Goal: Obtain resource: Download file/media

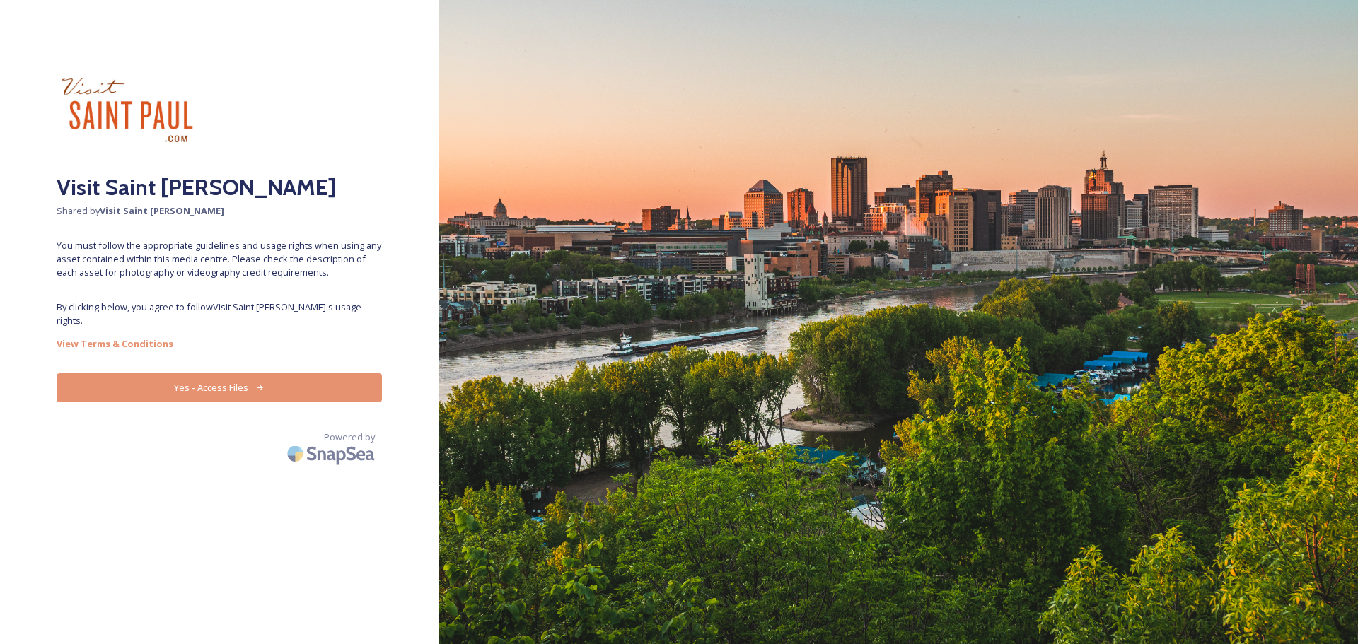
click at [267, 373] on button "Yes - Access Files" at bounding box center [219, 387] width 325 height 29
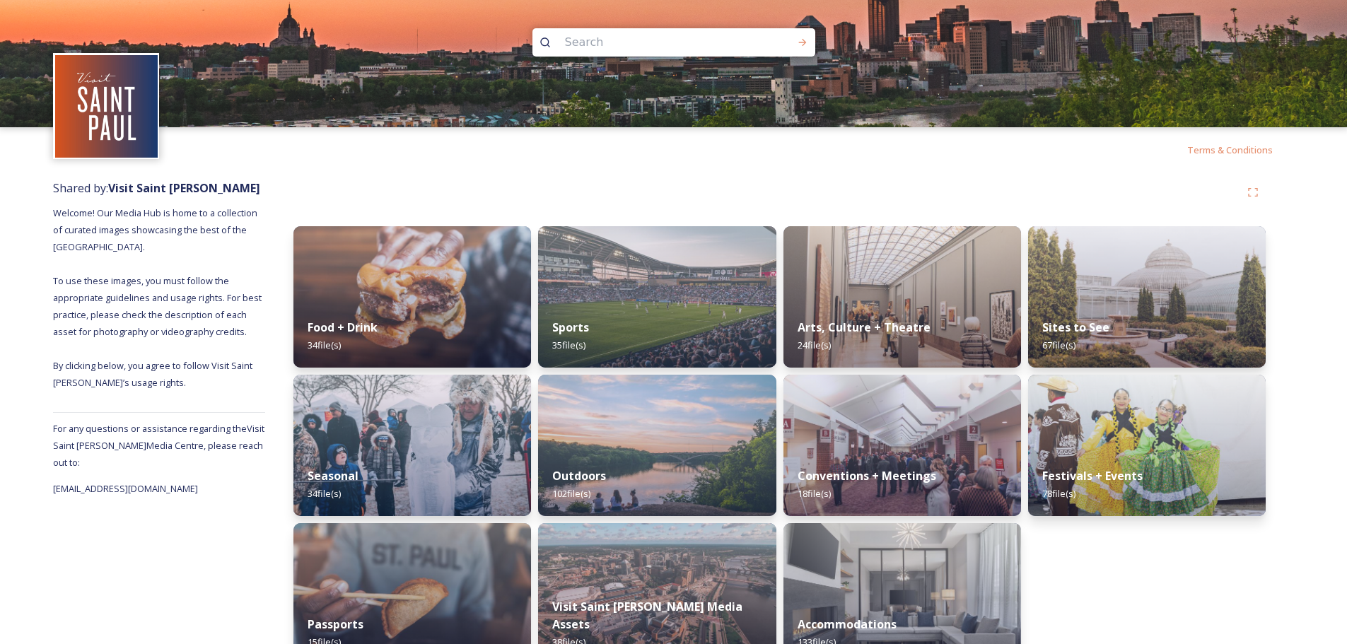
click at [635, 40] on input at bounding box center [655, 42] width 194 height 31
type input "[PERSON_NAME]"
click at [794, 37] on div "Run Search" at bounding box center [802, 42] width 25 height 25
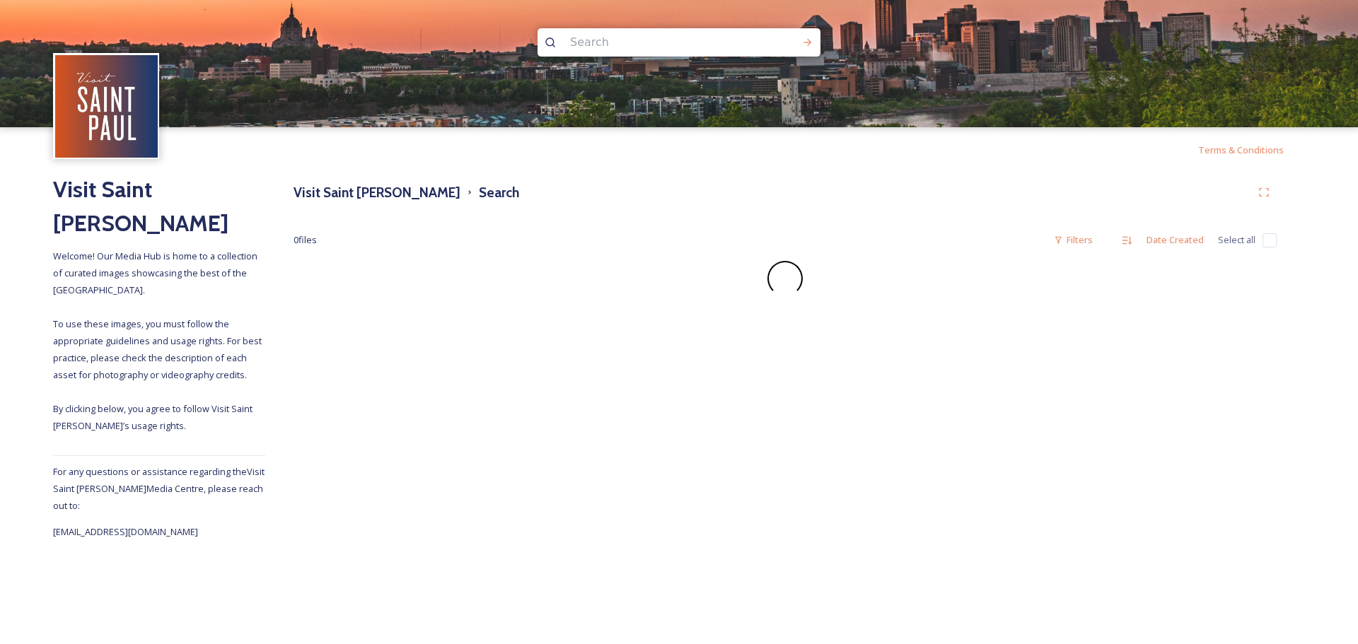
click at [634, 43] on input at bounding box center [660, 42] width 194 height 31
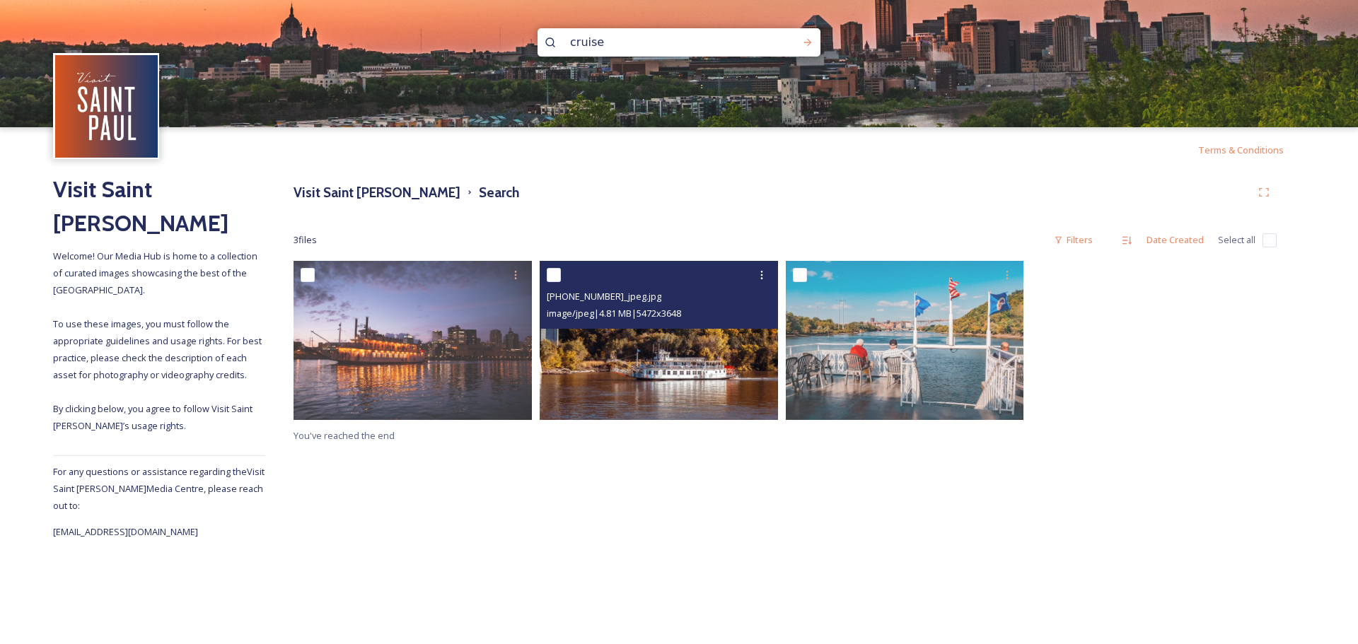
click at [690, 376] on img at bounding box center [659, 340] width 238 height 159
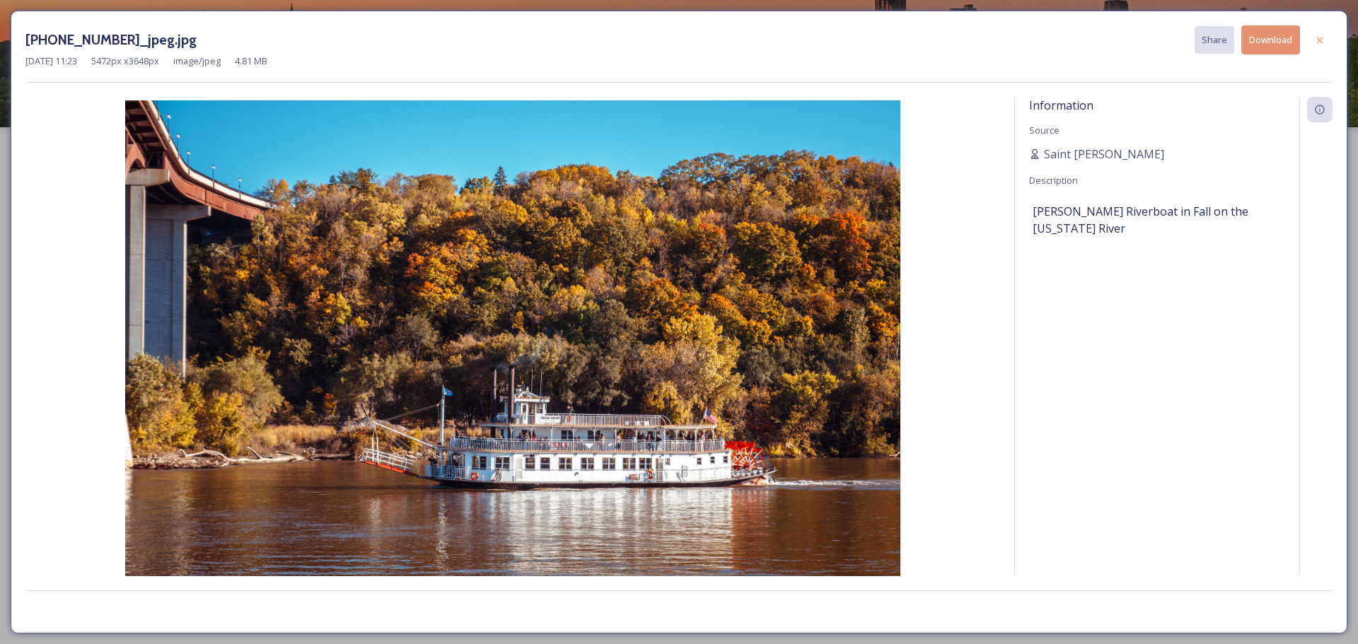
click at [1257, 45] on button "Download" at bounding box center [1270, 39] width 59 height 29
click at [1314, 35] on icon at bounding box center [1319, 40] width 11 height 11
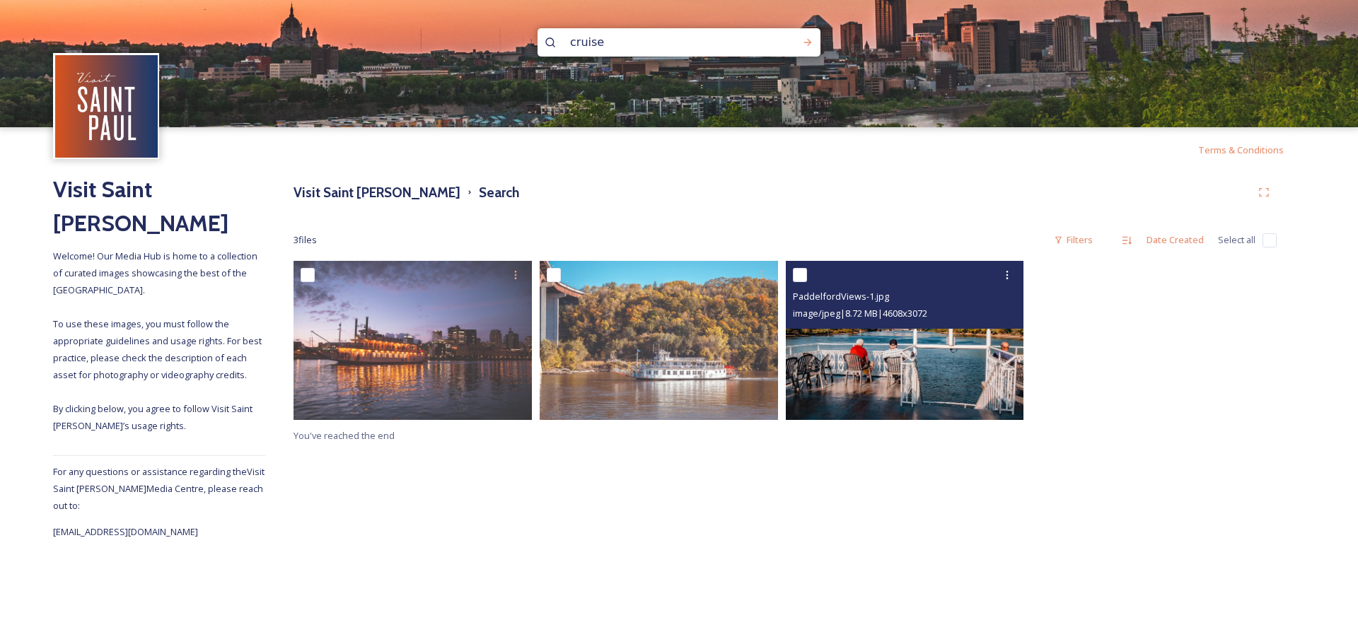
click at [948, 338] on img at bounding box center [905, 340] width 238 height 159
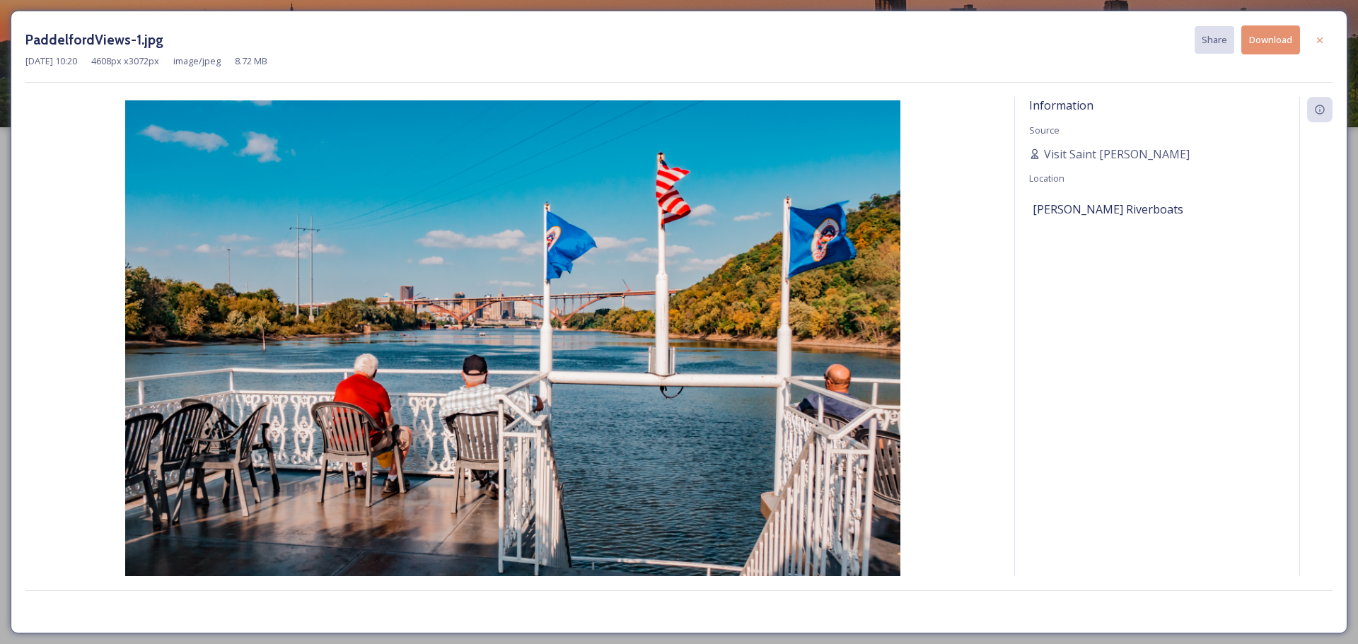
click at [1252, 43] on button "Download" at bounding box center [1270, 39] width 59 height 29
click at [1313, 39] on div at bounding box center [1319, 40] width 25 height 25
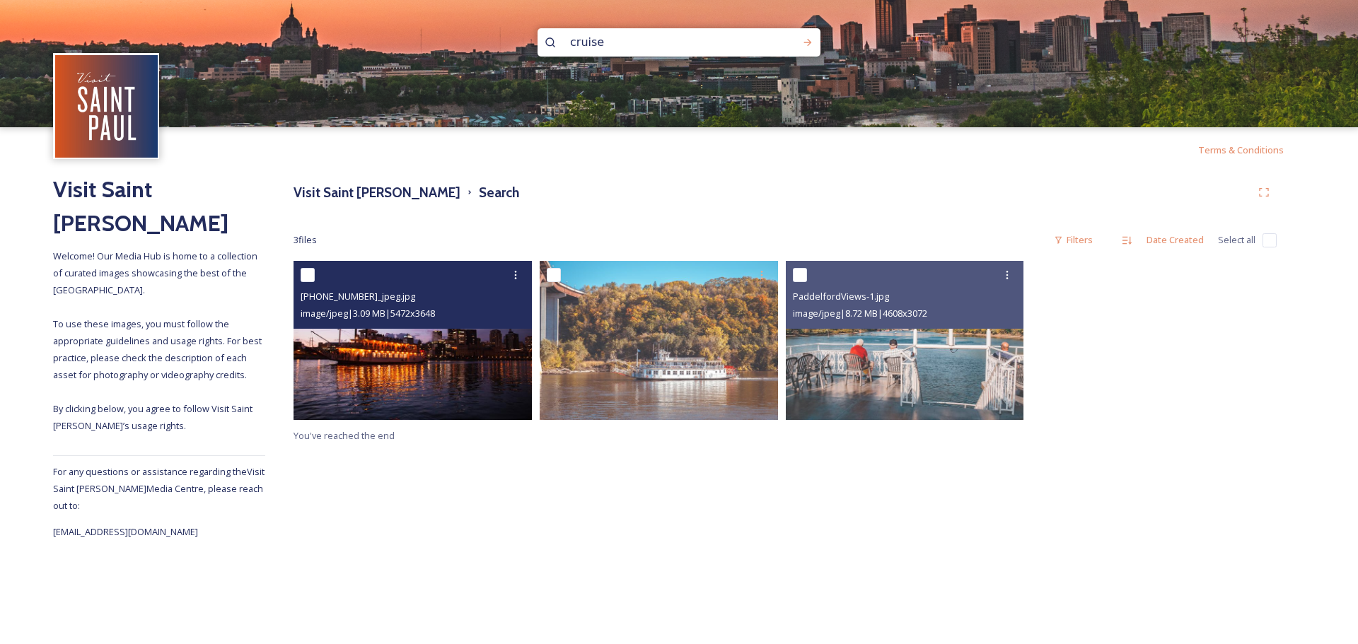
click at [425, 379] on img at bounding box center [412, 340] width 238 height 159
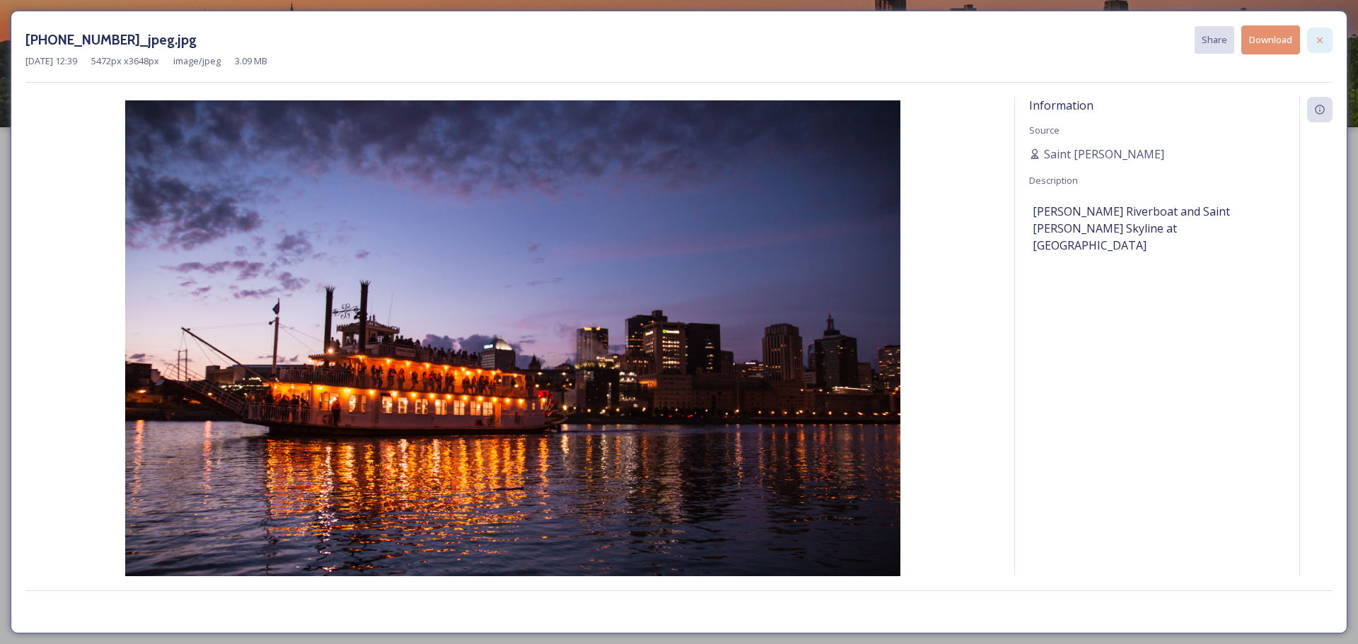
click at [1311, 31] on div at bounding box center [1319, 40] width 25 height 25
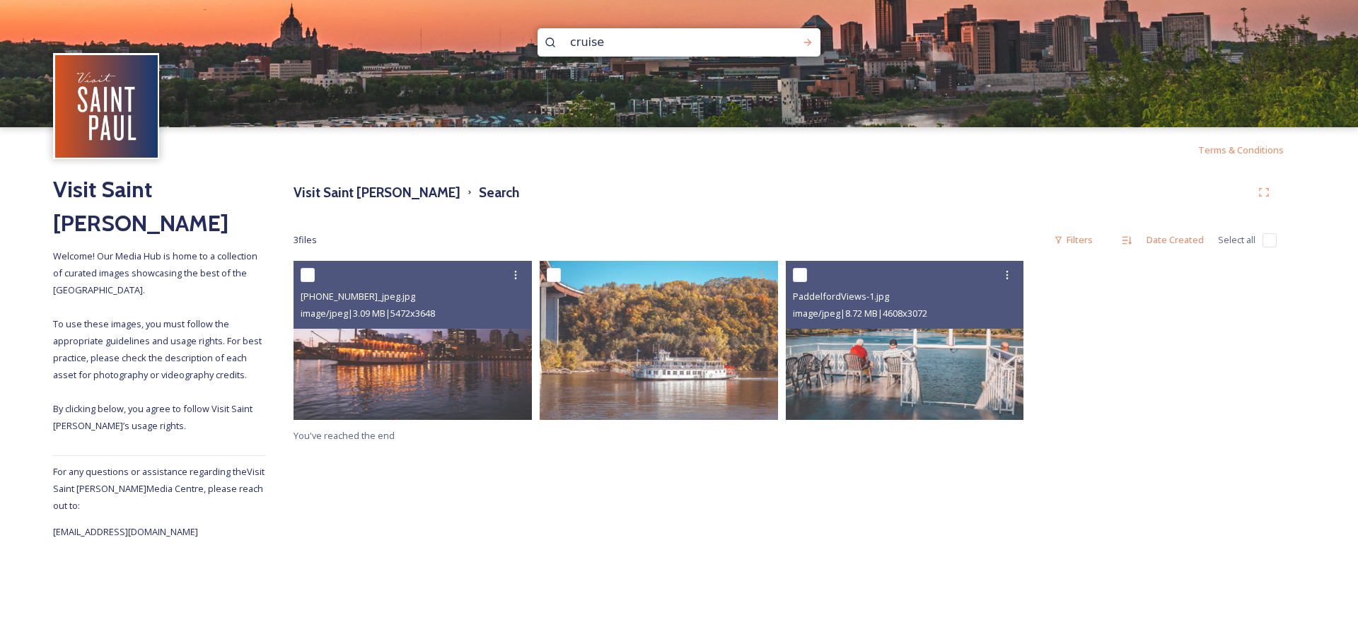
click at [600, 43] on input "cruise" at bounding box center [660, 42] width 194 height 31
drag, startPoint x: 605, startPoint y: 43, endPoint x: 549, endPoint y: 42, distance: 55.2
click at [552, 41] on div "cruise" at bounding box center [678, 42] width 283 height 28
type input "riverboat"
click at [814, 35] on div "Run Search" at bounding box center [807, 42] width 25 height 25
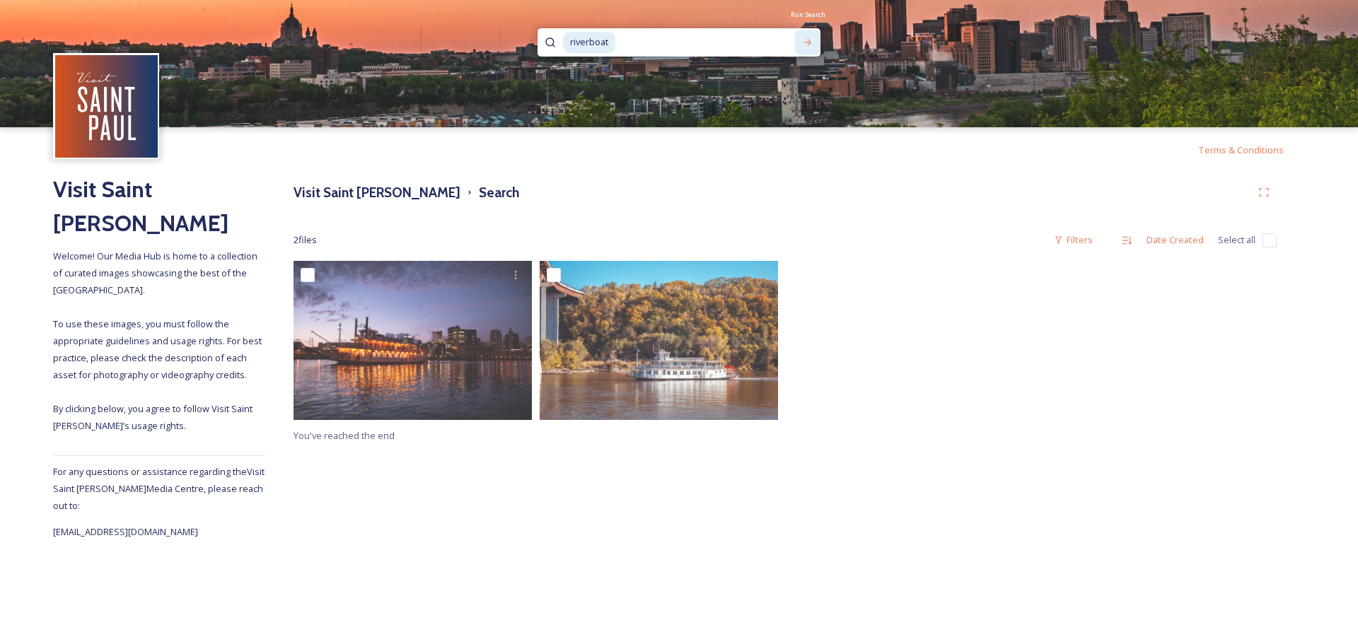
click at [803, 37] on icon at bounding box center [807, 42] width 11 height 11
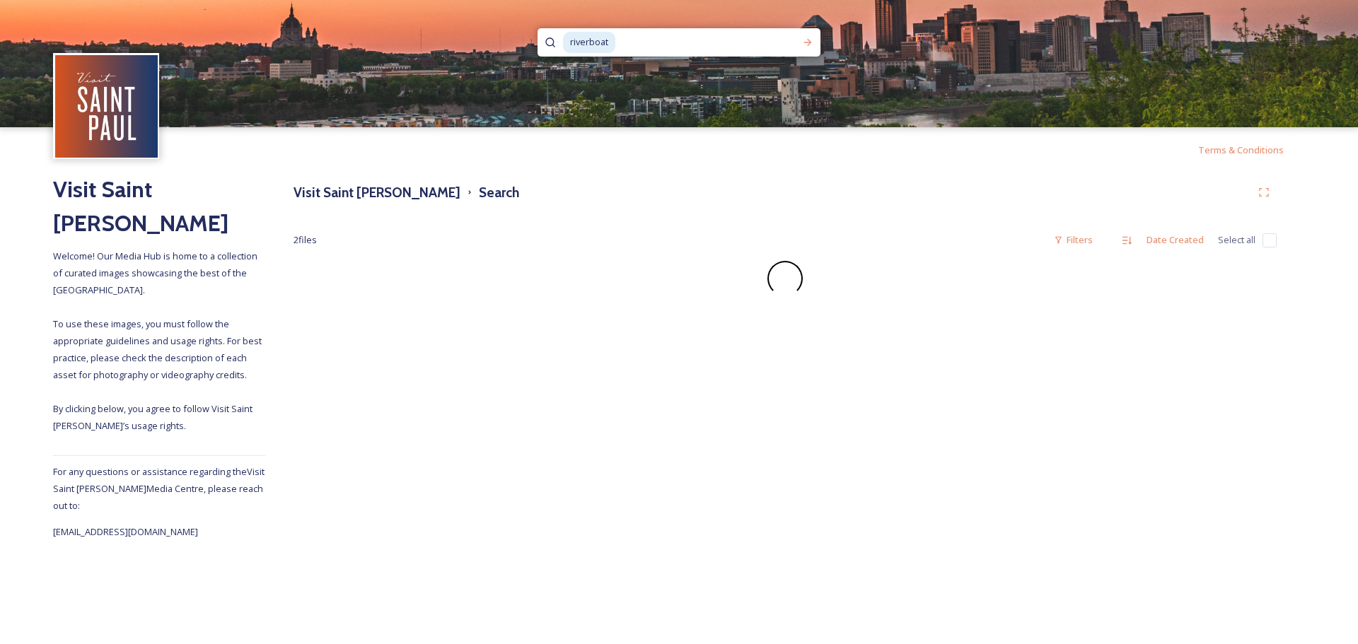
drag, startPoint x: 665, startPoint y: 43, endPoint x: 625, endPoint y: 42, distance: 39.6
click at [660, 43] on input at bounding box center [700, 42] width 167 height 31
click at [600, 39] on span "riverboat" at bounding box center [589, 42] width 52 height 21
drag, startPoint x: 617, startPoint y: 42, endPoint x: 501, endPoint y: 45, distance: 116.0
click at [501, 45] on div "riverboat" at bounding box center [679, 63] width 1358 height 127
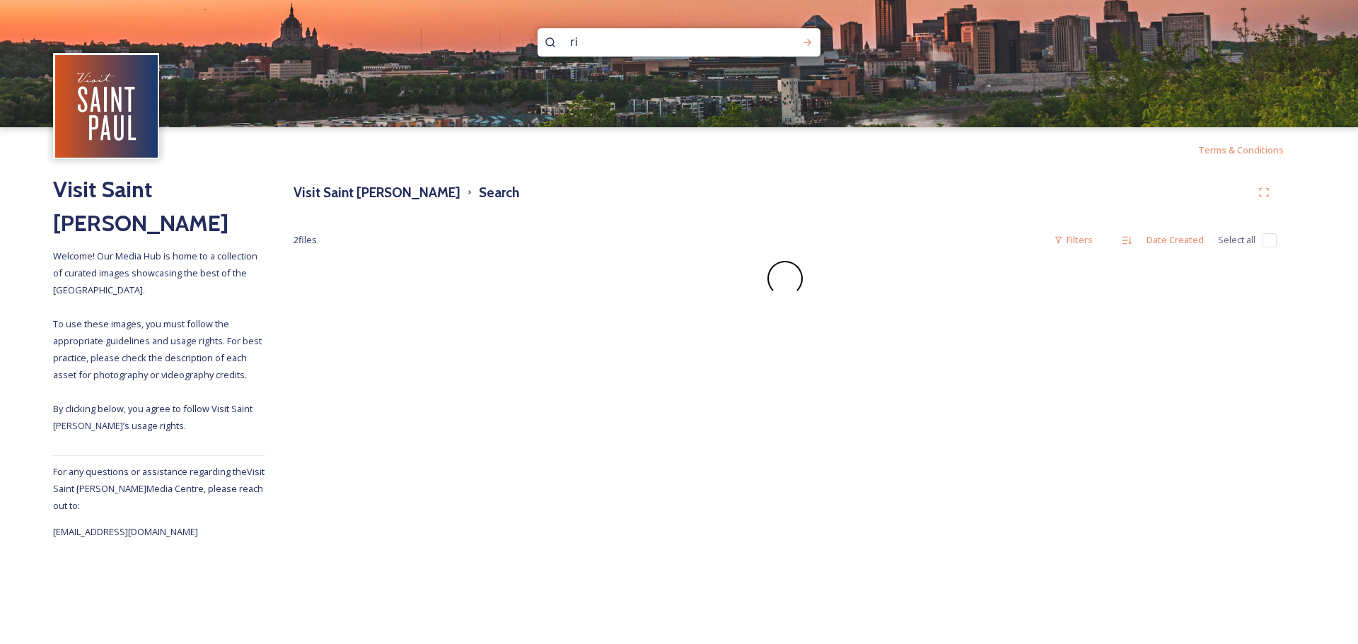
type input "r"
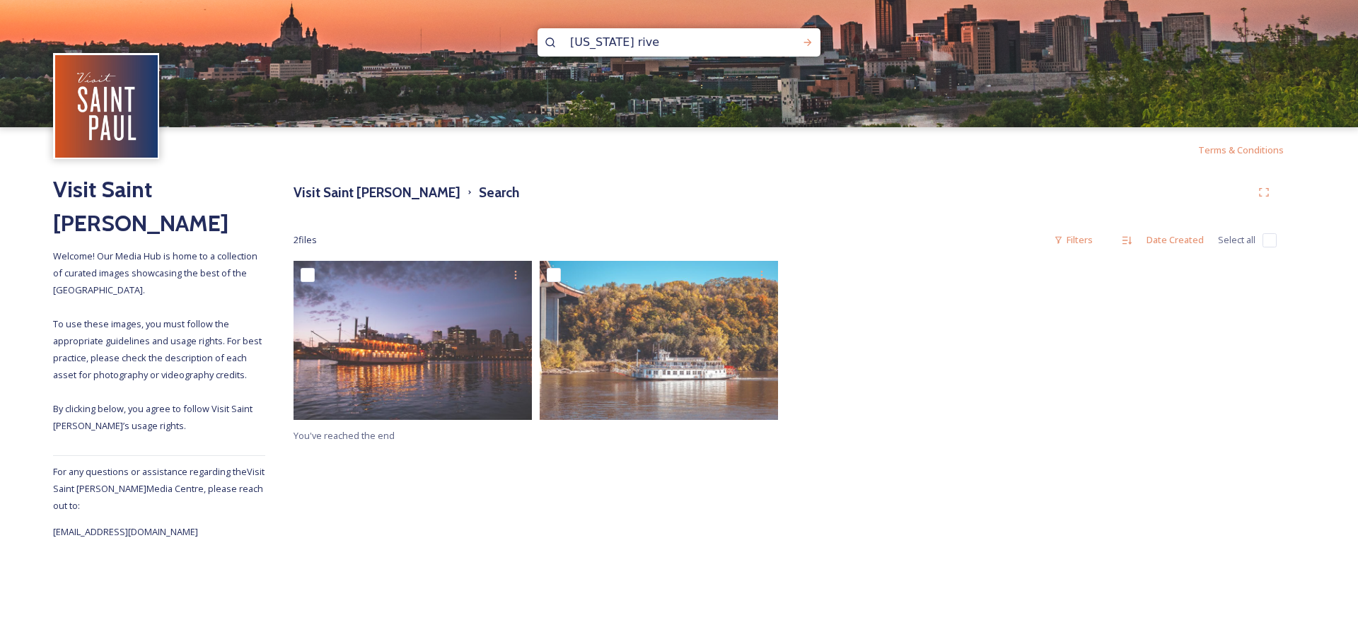
type input "[US_STATE] river"
click at [808, 37] on icon at bounding box center [807, 42] width 11 height 11
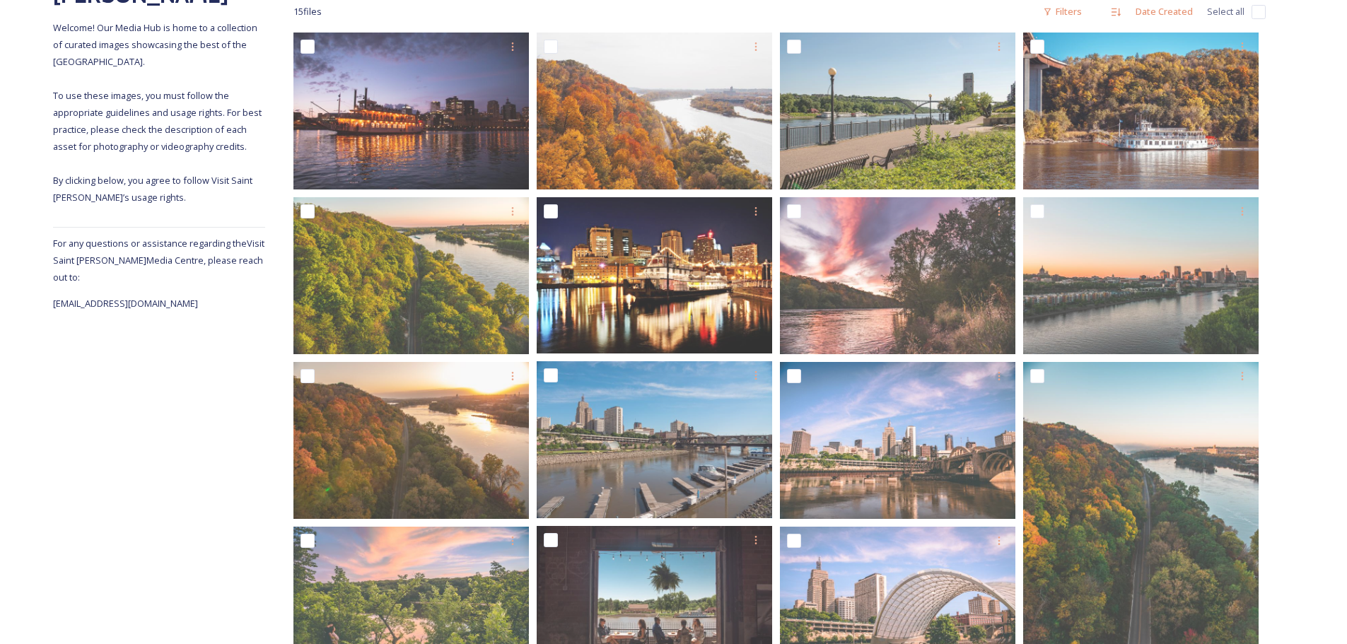
scroll to position [158, 0]
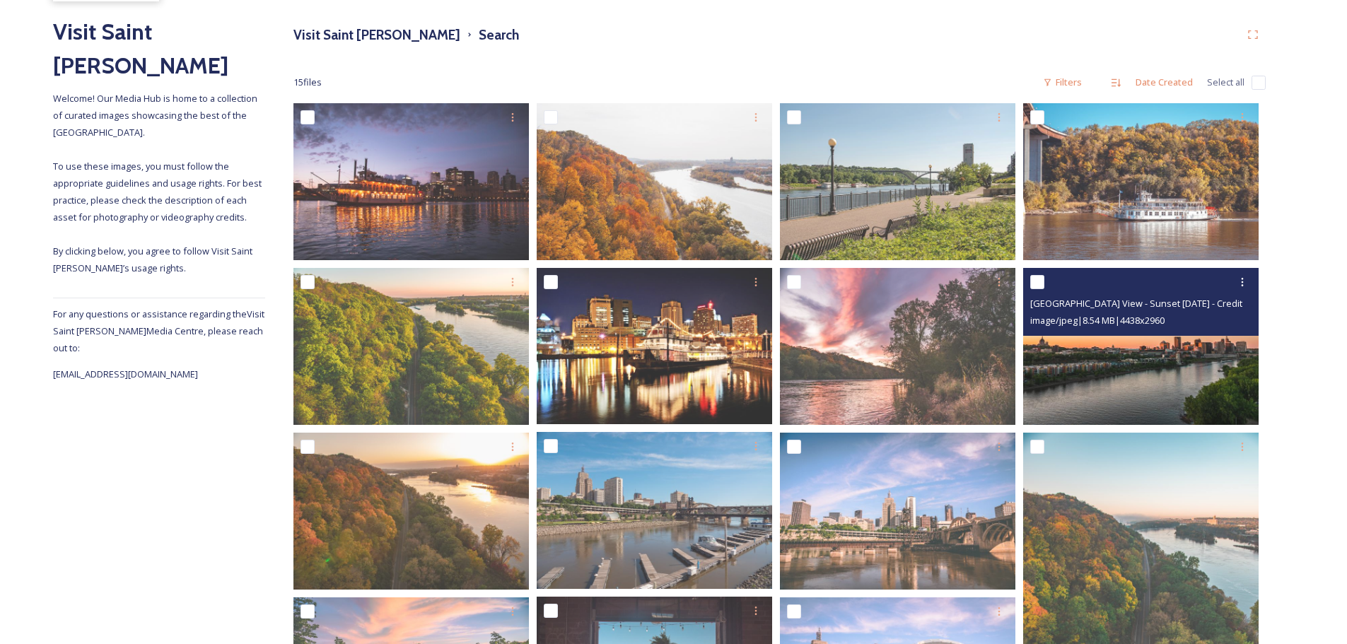
click at [1209, 385] on img at bounding box center [1140, 346] width 235 height 157
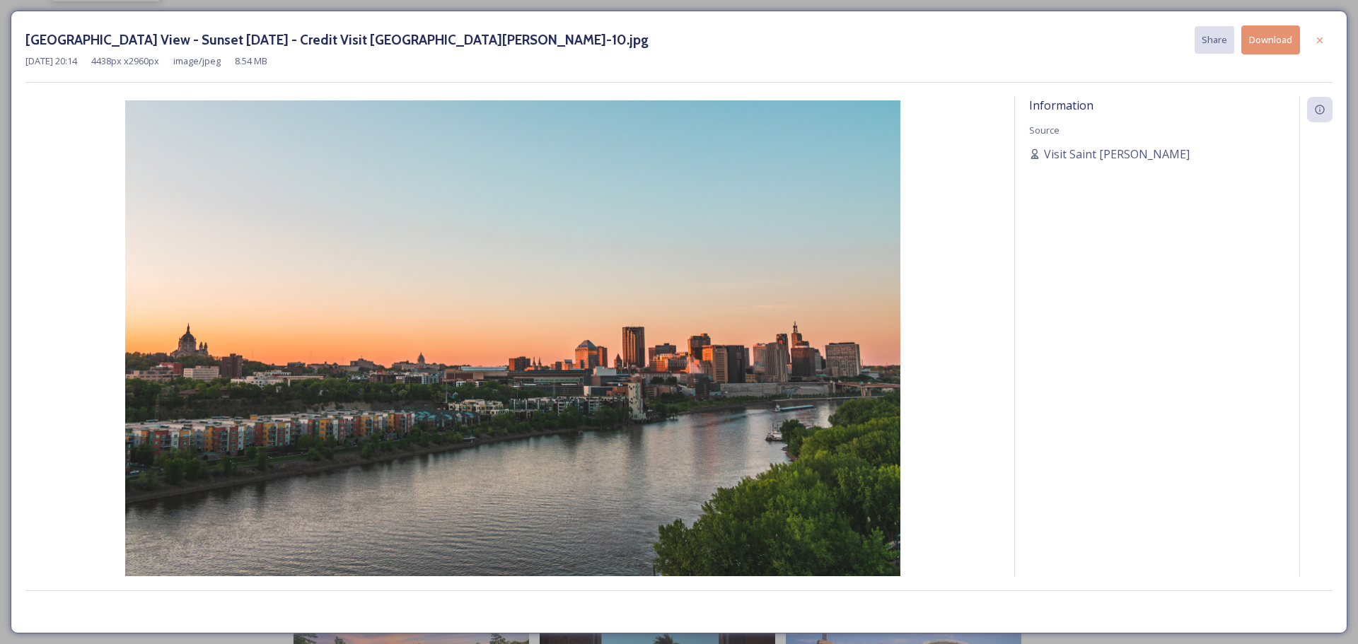
click at [1255, 51] on button "Download" at bounding box center [1270, 39] width 59 height 29
click at [1318, 32] on div at bounding box center [1319, 40] width 25 height 25
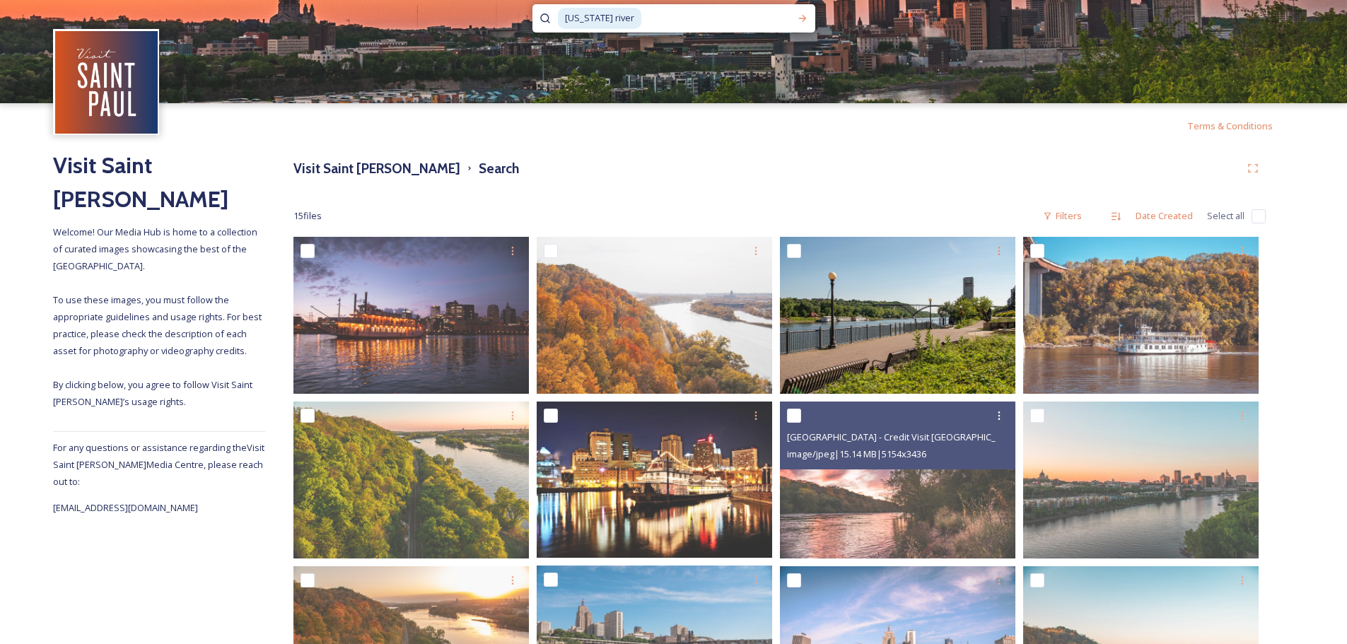
scroll to position [16, 0]
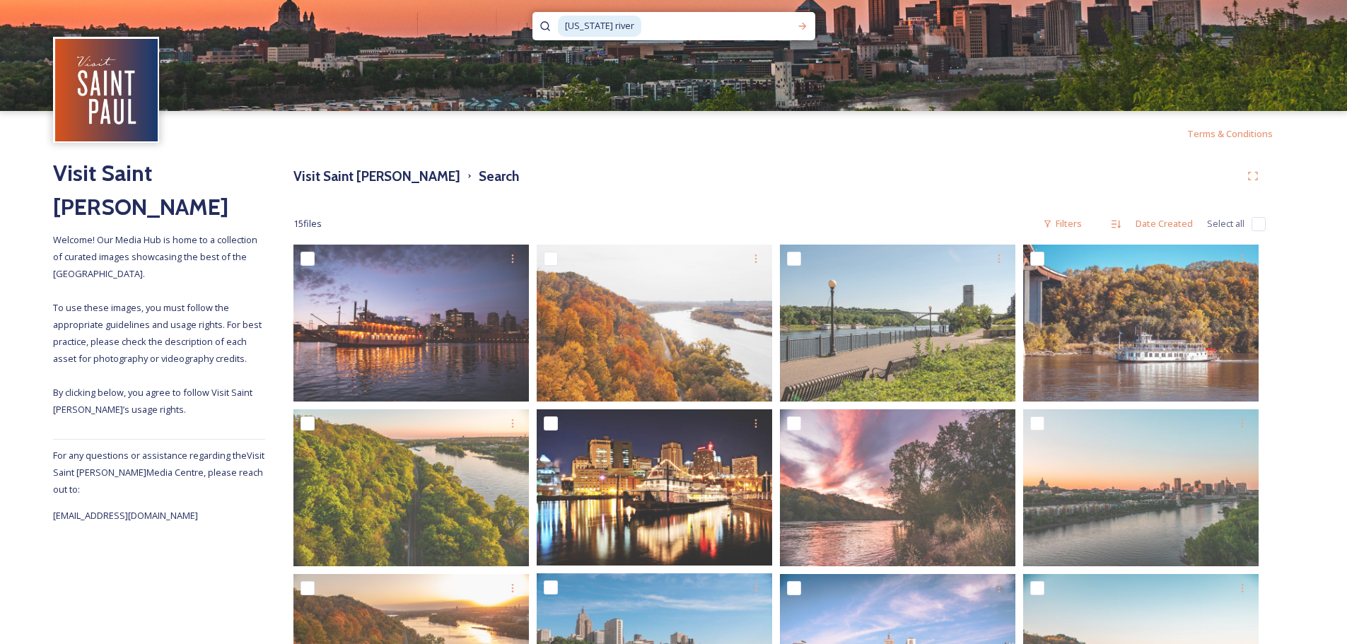
click at [721, 23] on input at bounding box center [716, 26] width 147 height 31
type input "m"
type input "c"
type input "river cruise"
click at [809, 24] on div "Run Search" at bounding box center [802, 25] width 25 height 25
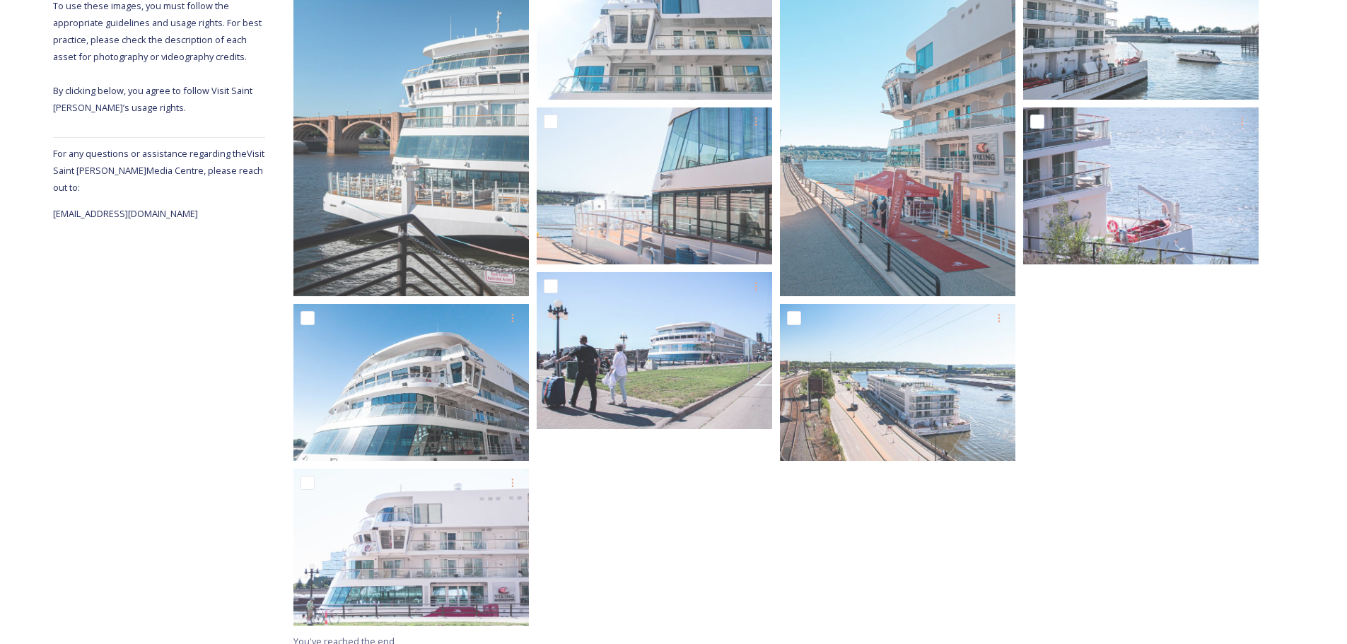
scroll to position [331, 0]
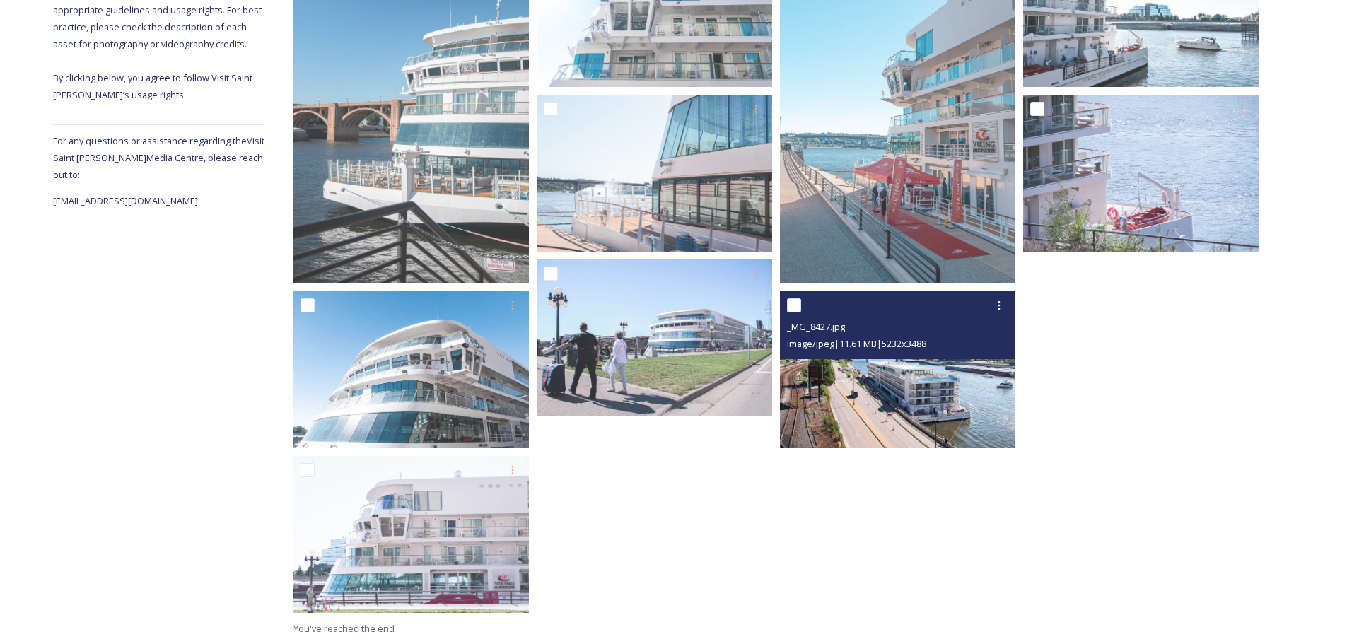
click at [907, 363] on img at bounding box center [897, 369] width 235 height 157
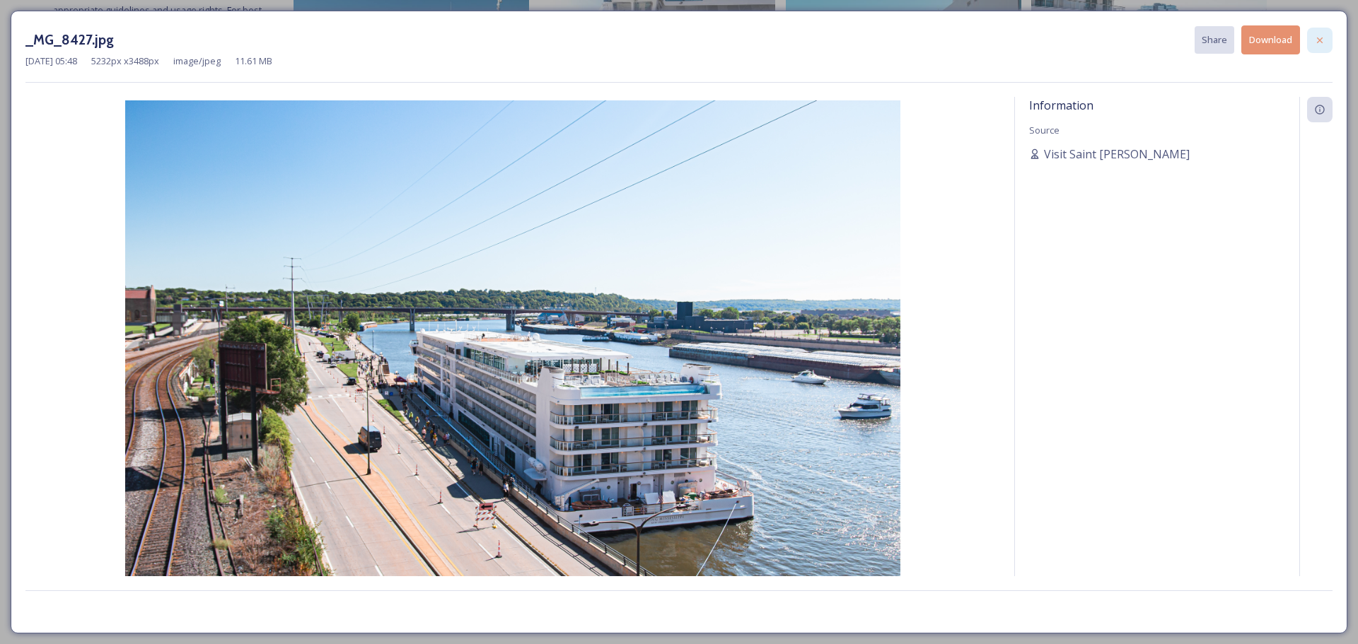
click at [1320, 37] on icon at bounding box center [1319, 40] width 11 height 11
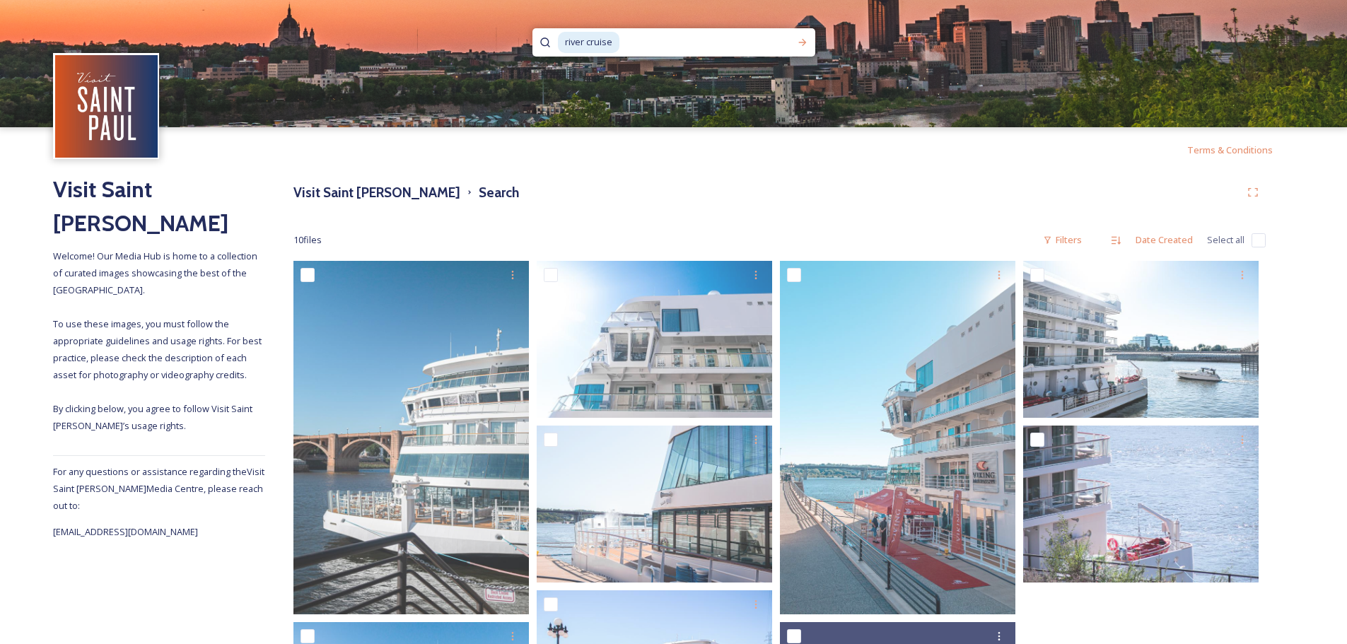
click at [789, 43] on div "river cruise" at bounding box center [674, 42] width 283 height 28
click at [765, 45] on input at bounding box center [702, 42] width 163 height 31
type input "r"
